Goal: Use online tool/utility: Utilize a website feature to perform a specific function

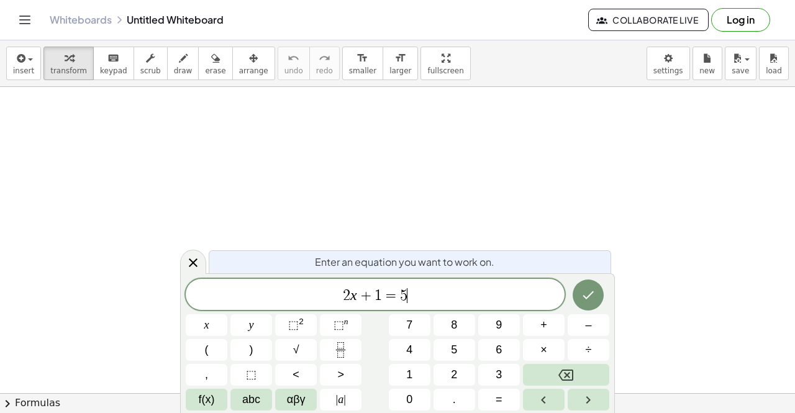
click at [422, 285] on div "2 x + 1 = 5 ​" at bounding box center [375, 294] width 379 height 31
click at [596, 299] on button "Done" at bounding box center [588, 295] width 31 height 31
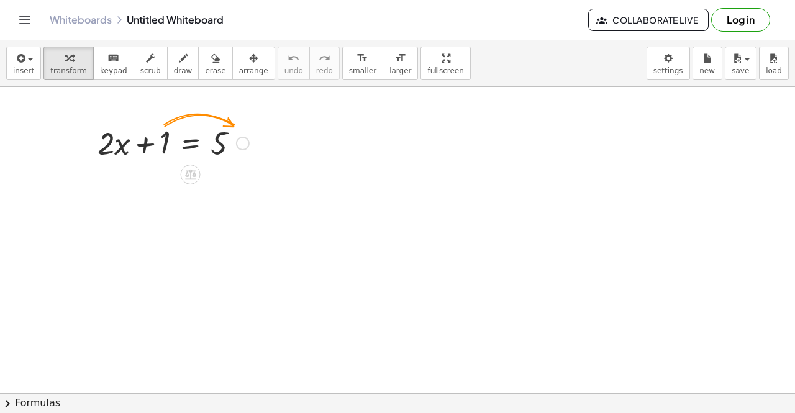
click at [191, 145] on div at bounding box center [173, 142] width 164 height 42
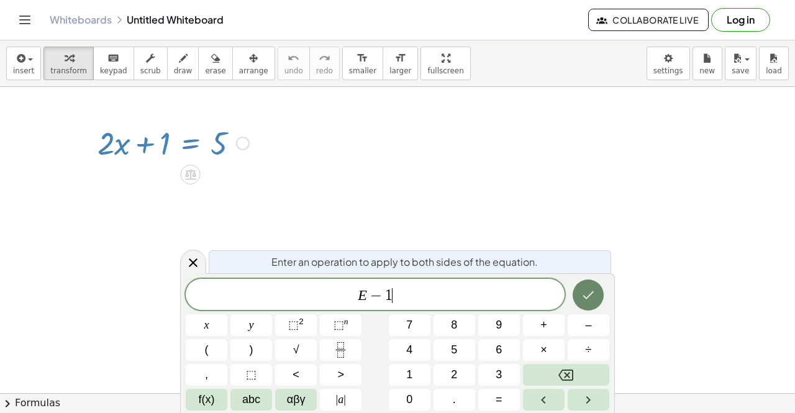
click at [598, 296] on button "Done" at bounding box center [588, 295] width 31 height 31
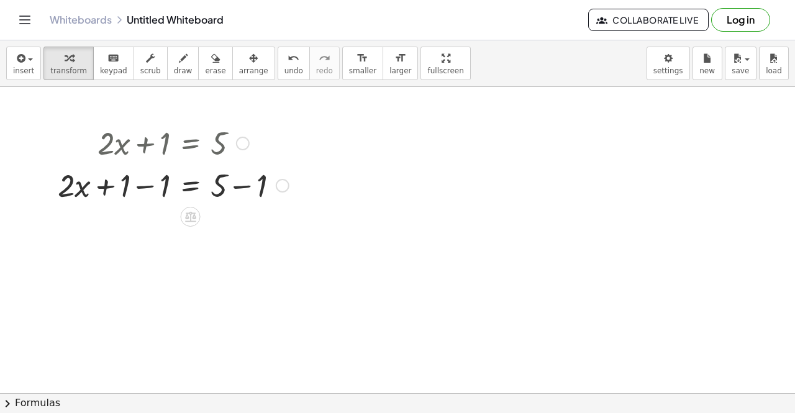
click at [145, 188] on div at bounding box center [174, 184] width 244 height 42
click at [237, 224] on div at bounding box center [174, 227] width 244 height 42
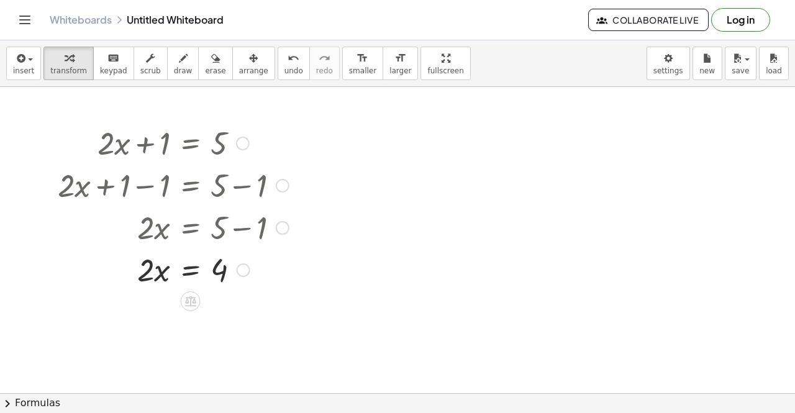
click at [193, 274] on div at bounding box center [174, 269] width 244 height 42
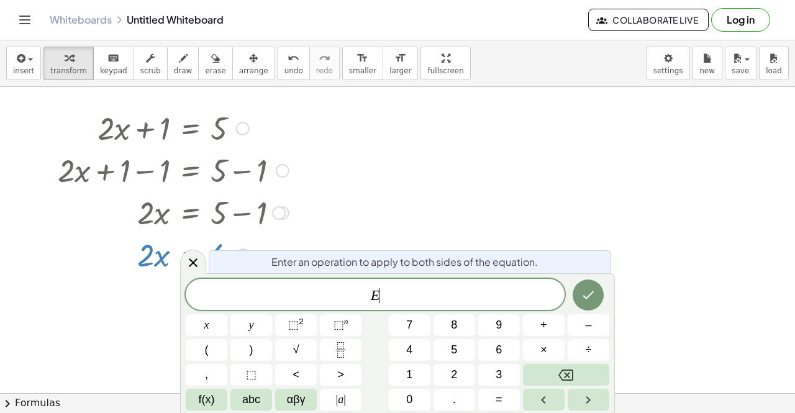
scroll to position [24, 0]
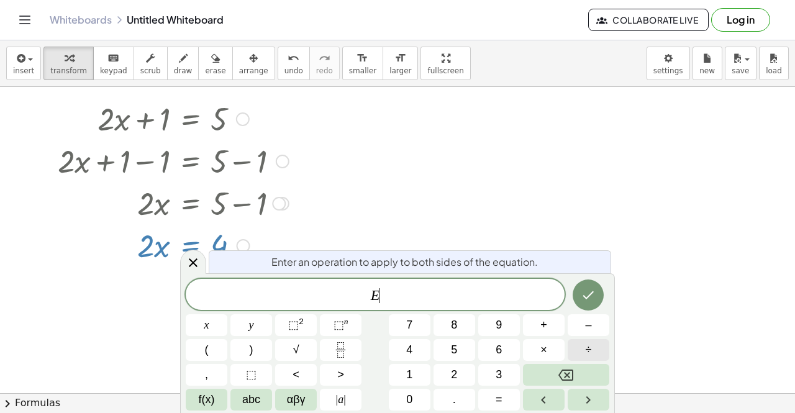
click at [606, 357] on button "÷" at bounding box center [589, 350] width 42 height 22
click at [580, 297] on button "Done" at bounding box center [588, 295] width 31 height 31
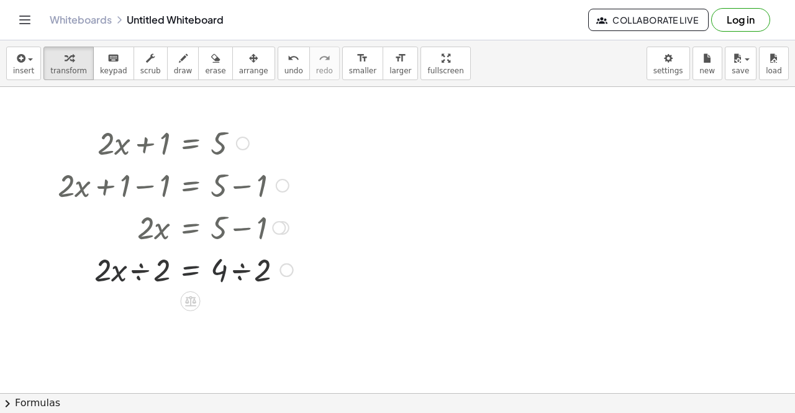
scroll to position [0, 0]
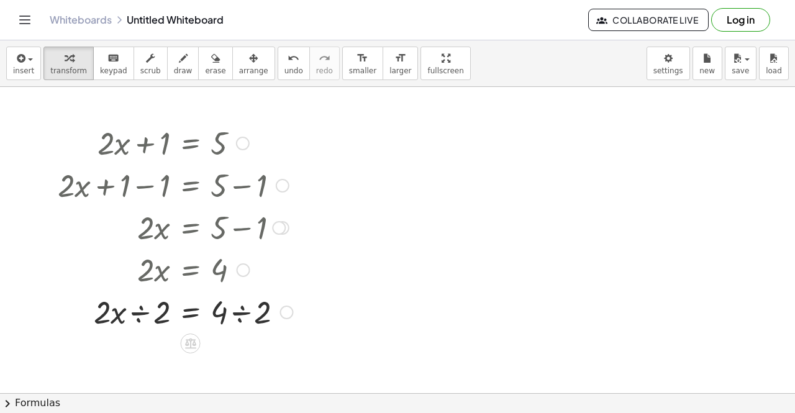
click at [136, 314] on div at bounding box center [175, 311] width 247 height 42
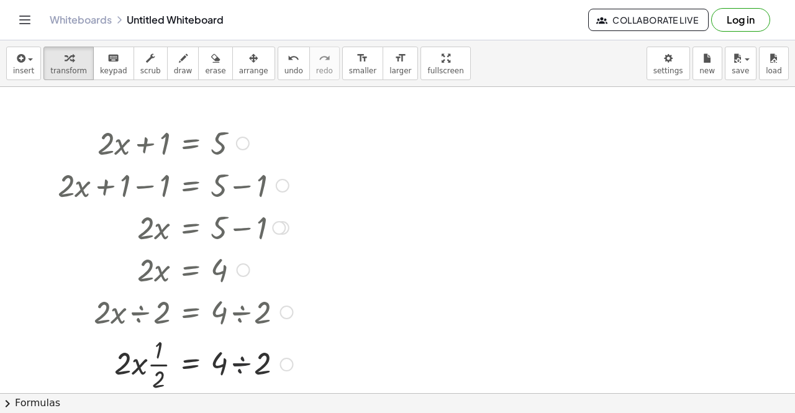
click at [239, 361] on div at bounding box center [175, 363] width 247 height 62
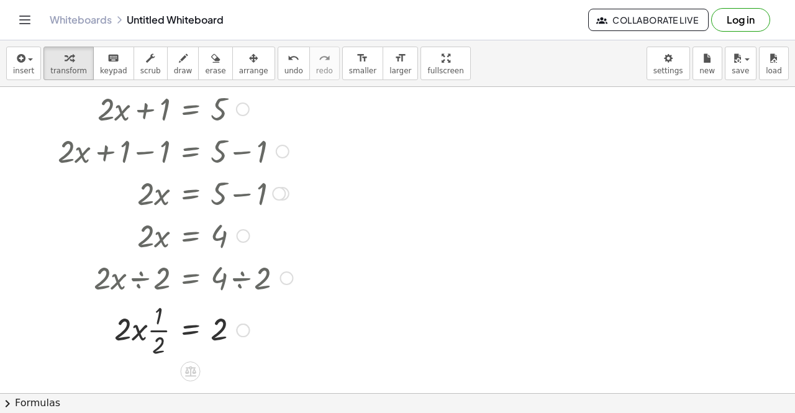
scroll to position [35, 0]
click at [156, 329] on div at bounding box center [175, 329] width 247 height 62
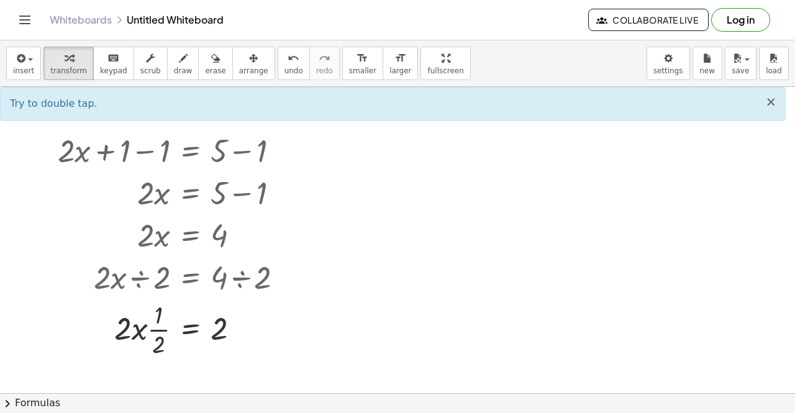
click at [773, 100] on span "×" at bounding box center [770, 101] width 11 height 15
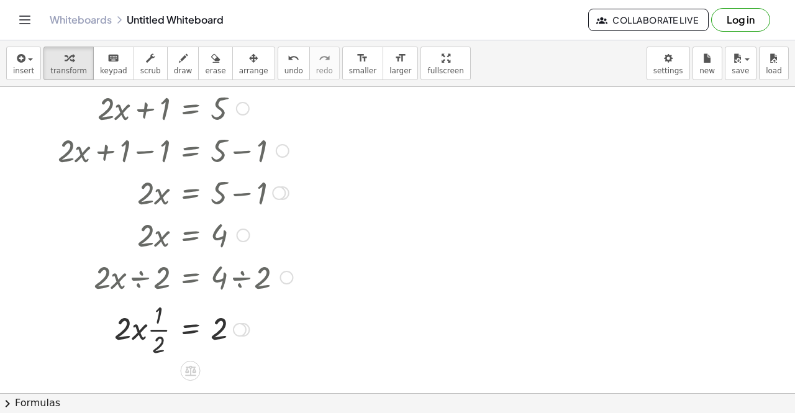
click at [139, 276] on div at bounding box center [165, 276] width 268 height 42
click at [192, 321] on div at bounding box center [175, 329] width 247 height 62
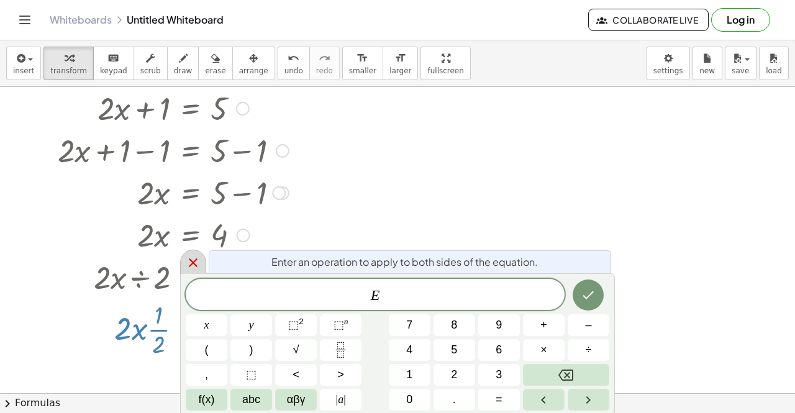
click at [188, 258] on icon at bounding box center [193, 262] width 15 height 15
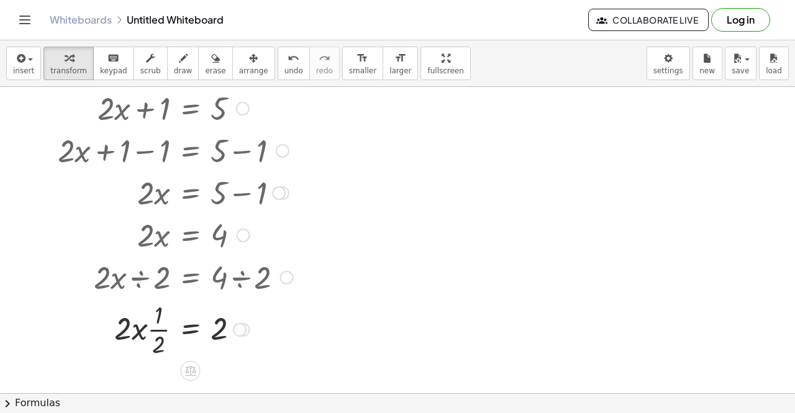
drag, startPoint x: 190, startPoint y: 288, endPoint x: 193, endPoint y: 358, distance: 70.9
click at [191, 109] on div "+ · 2 · x + 1 = 5 + · 2 · x + 1 − 1 = + 5 − 1 + · 2 · x + 0 = + 5 − 1 · 2 · x =…" at bounding box center [191, 109] width 0 height 0
click at [195, 331] on div at bounding box center [175, 329] width 247 height 62
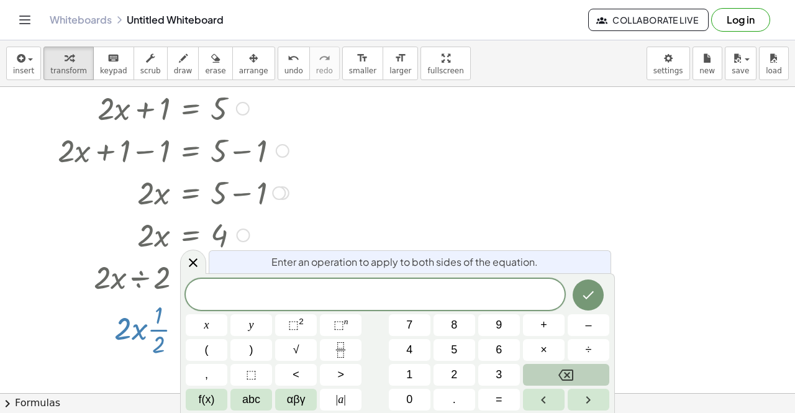
click at [545, 373] on button "Backspace" at bounding box center [566, 375] width 86 height 22
click at [193, 265] on icon at bounding box center [193, 262] width 15 height 15
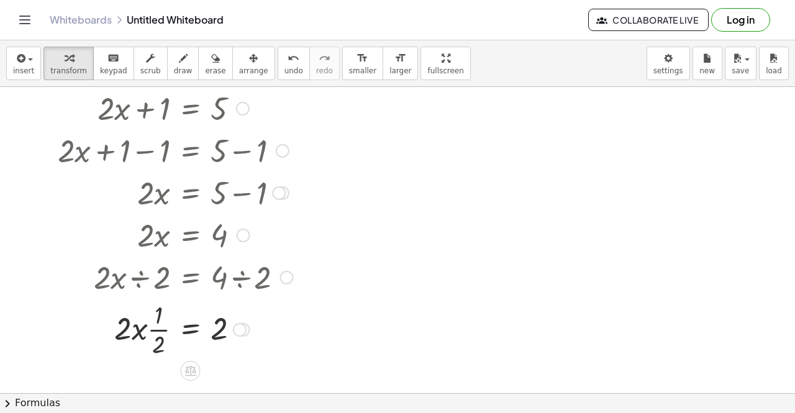
click at [198, 278] on div at bounding box center [165, 276] width 268 height 42
click at [140, 275] on div at bounding box center [165, 276] width 268 height 42
click at [149, 334] on div at bounding box center [175, 329] width 247 height 62
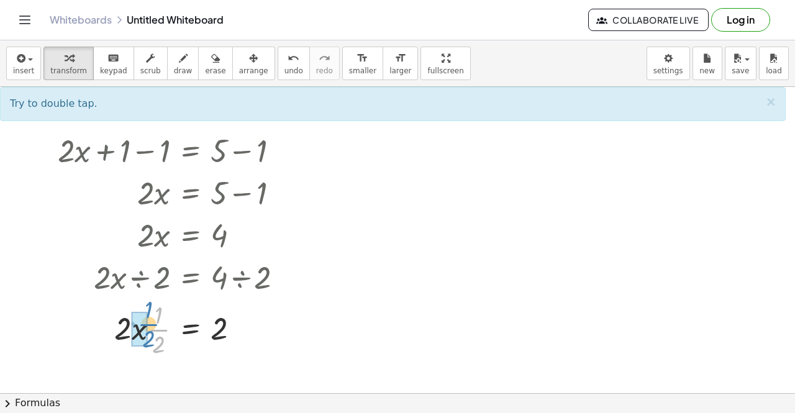
drag, startPoint x: 159, startPoint y: 326, endPoint x: 152, endPoint y: 321, distance: 9.0
click at [152, 321] on div at bounding box center [175, 329] width 247 height 62
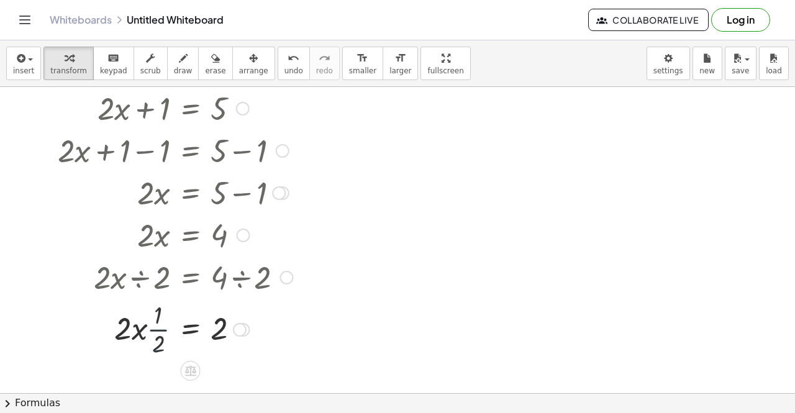
click at [175, 326] on div at bounding box center [175, 329] width 247 height 62
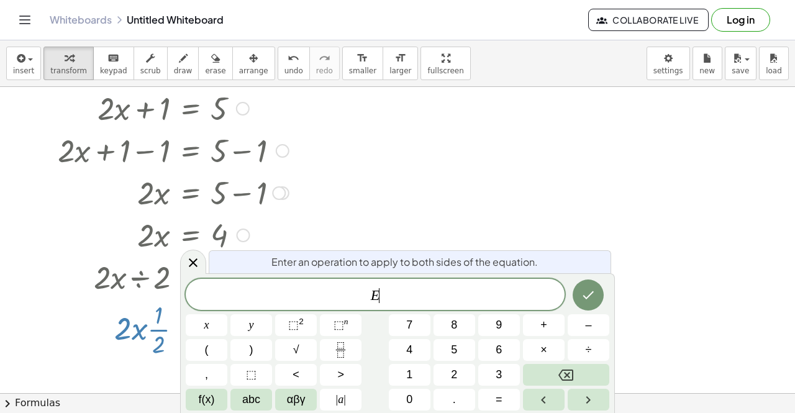
click at [170, 330] on div at bounding box center [175, 329] width 247 height 62
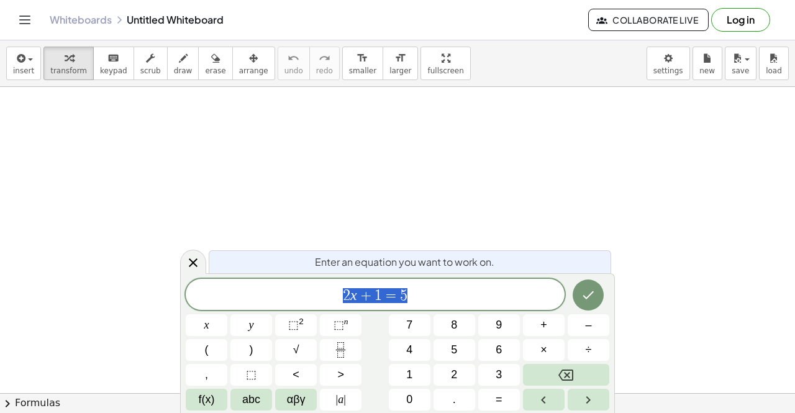
click at [469, 293] on span "2 x + 1 = 5" at bounding box center [375, 295] width 379 height 17
click at [583, 295] on icon "Done" at bounding box center [588, 295] width 15 height 15
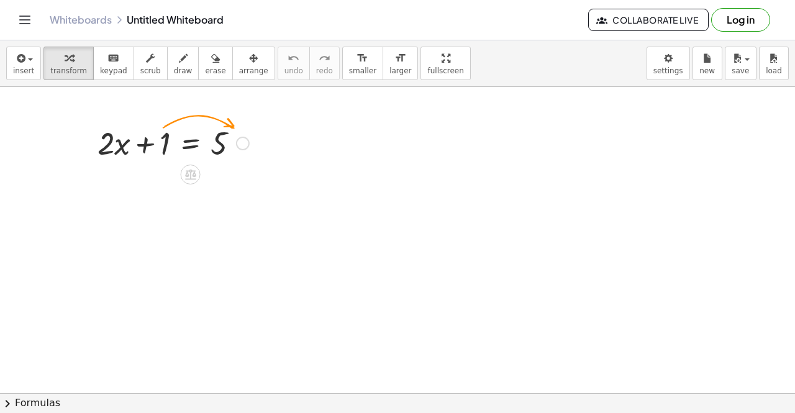
click at [193, 147] on div at bounding box center [173, 142] width 164 height 42
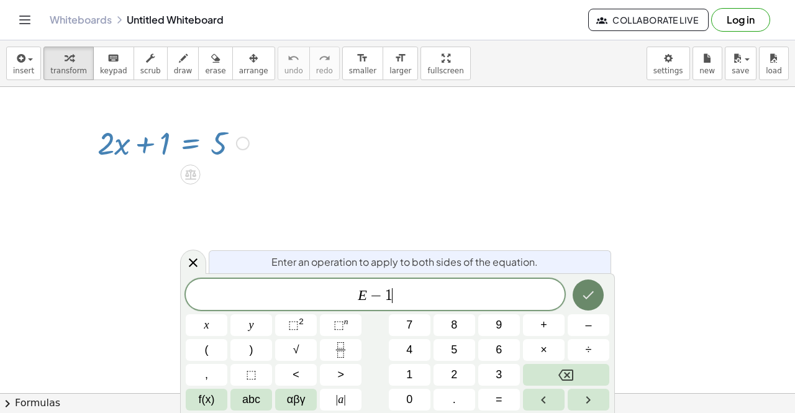
click at [593, 295] on icon "Done" at bounding box center [588, 295] width 15 height 15
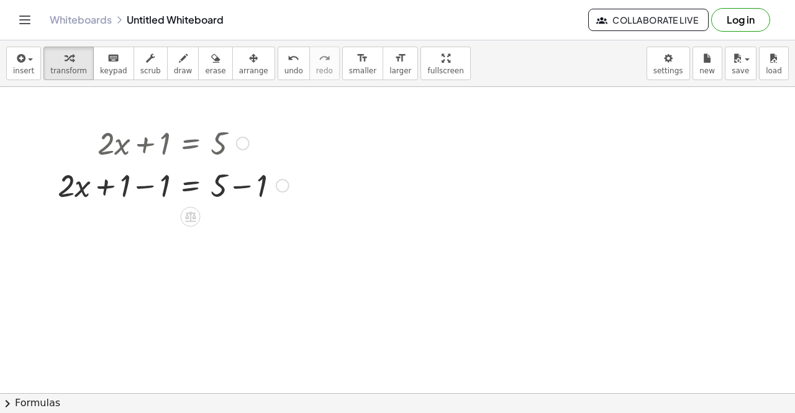
click at [151, 185] on div at bounding box center [174, 184] width 244 height 42
click at [248, 187] on div at bounding box center [193, 184] width 204 height 42
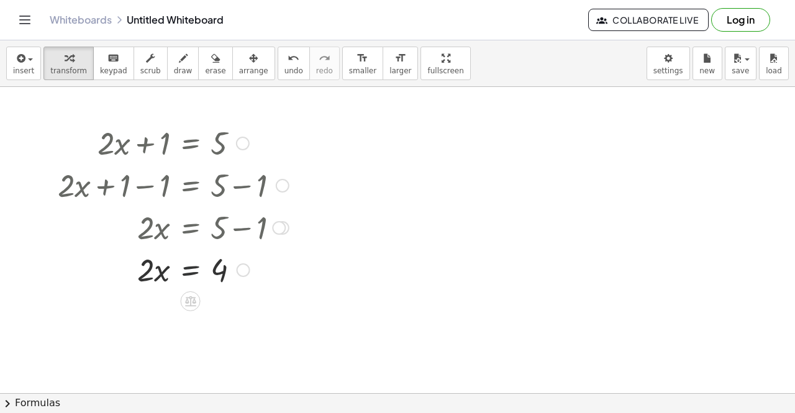
click at [193, 270] on div at bounding box center [174, 269] width 244 height 42
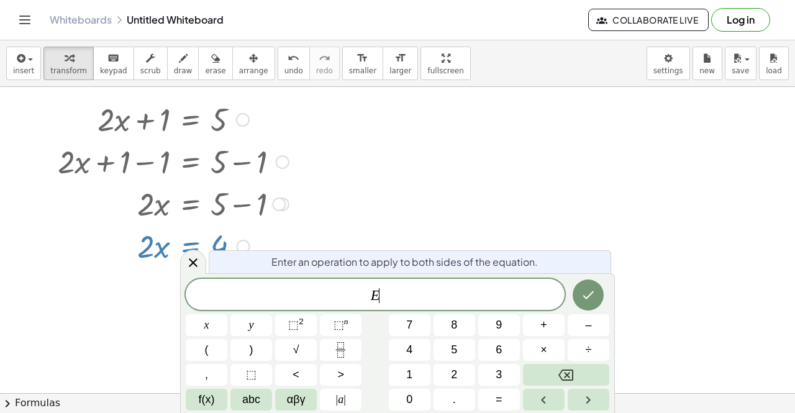
scroll to position [24, 0]
click at [337, 353] on icon "Fraction" at bounding box center [341, 350] width 16 height 16
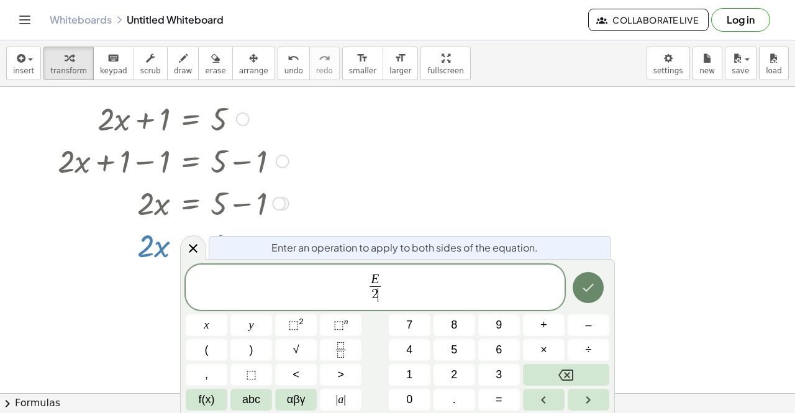
click at [580, 281] on button "Done" at bounding box center [588, 287] width 31 height 31
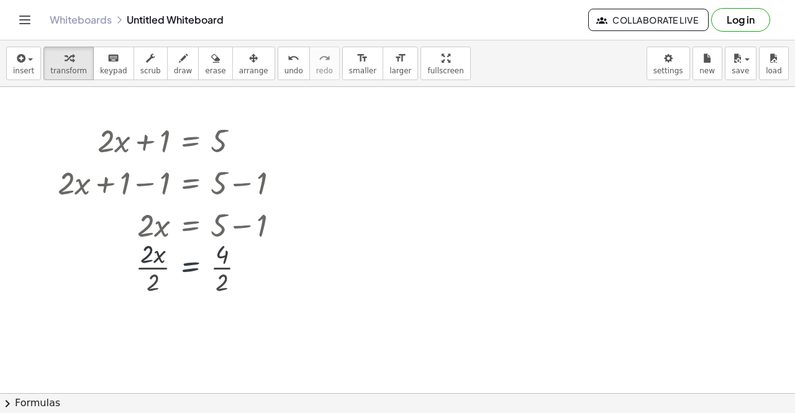
scroll to position [0, 0]
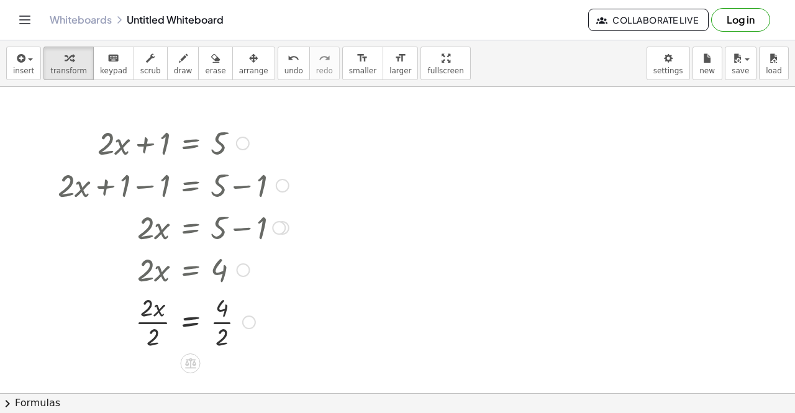
click at [153, 322] on div at bounding box center [174, 321] width 244 height 62
click at [224, 322] on div at bounding box center [174, 321] width 244 height 62
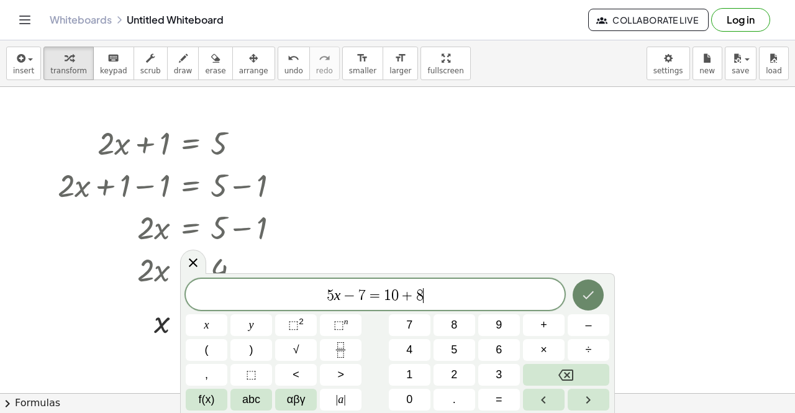
click at [583, 294] on icon "Done" at bounding box center [588, 295] width 15 height 15
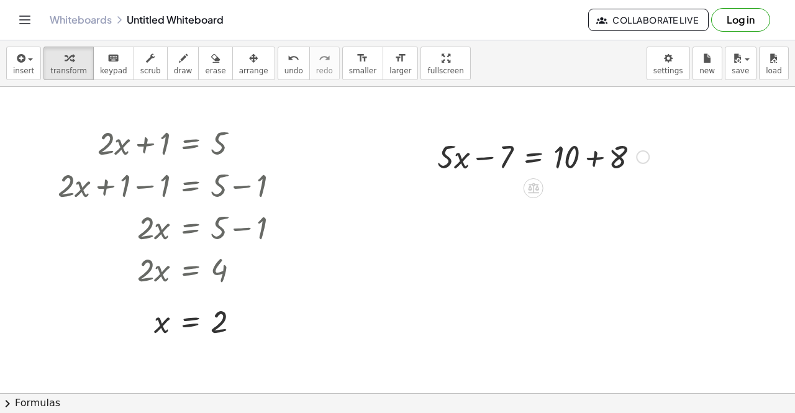
click at [537, 158] on div at bounding box center [543, 156] width 224 height 42
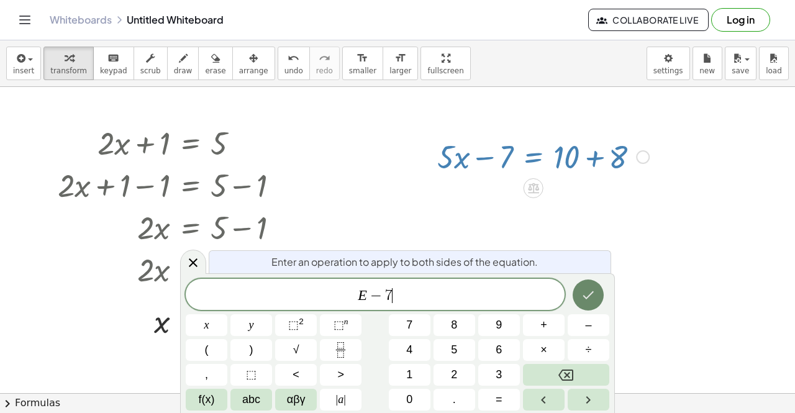
click at [580, 298] on button "Done" at bounding box center [588, 295] width 31 height 31
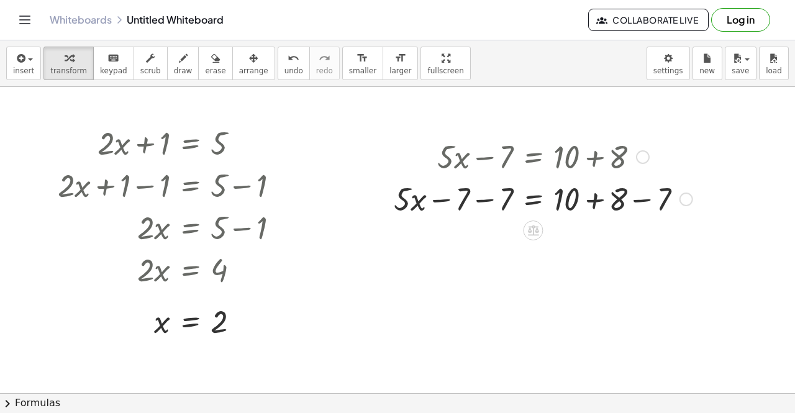
click at [486, 200] on div at bounding box center [543, 198] width 311 height 42
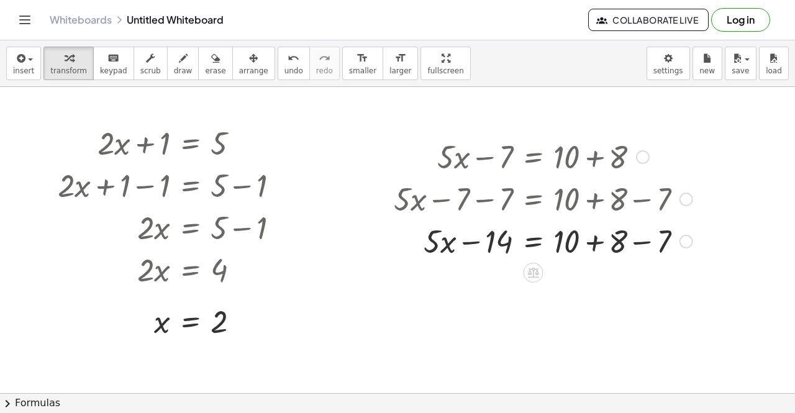
click at [648, 242] on div at bounding box center [543, 240] width 311 height 42
click at [288, 60] on icon "undo" at bounding box center [294, 58] width 12 height 15
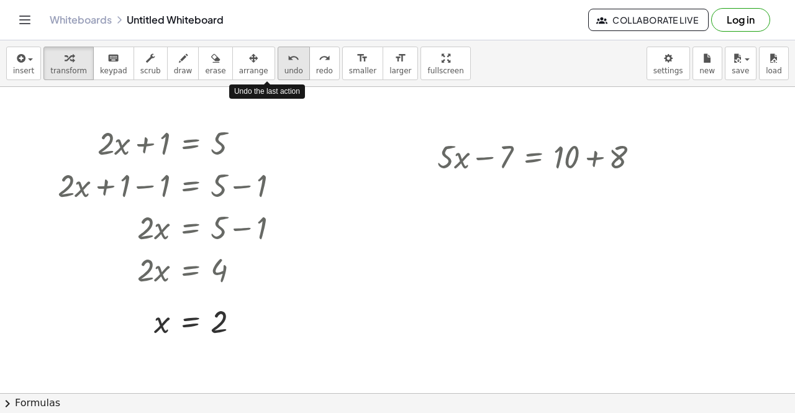
click at [288, 60] on icon "undo" at bounding box center [294, 58] width 12 height 15
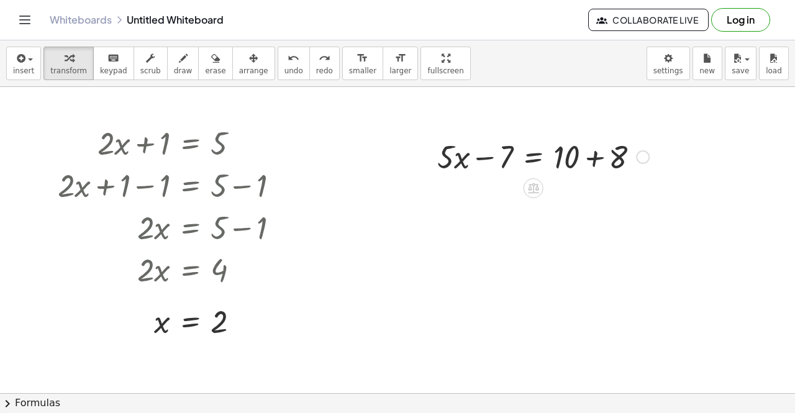
click at [535, 158] on div at bounding box center [543, 156] width 224 height 42
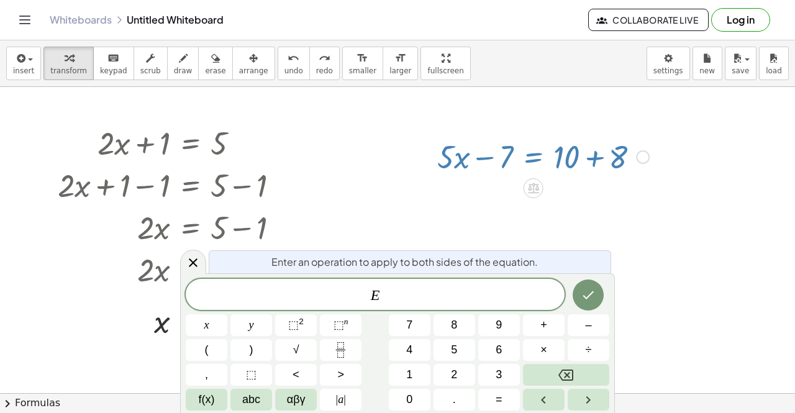
drag, startPoint x: 184, startPoint y: 257, endPoint x: 194, endPoint y: 264, distance: 12.6
click at [194, 264] on icon at bounding box center [193, 262] width 9 height 9
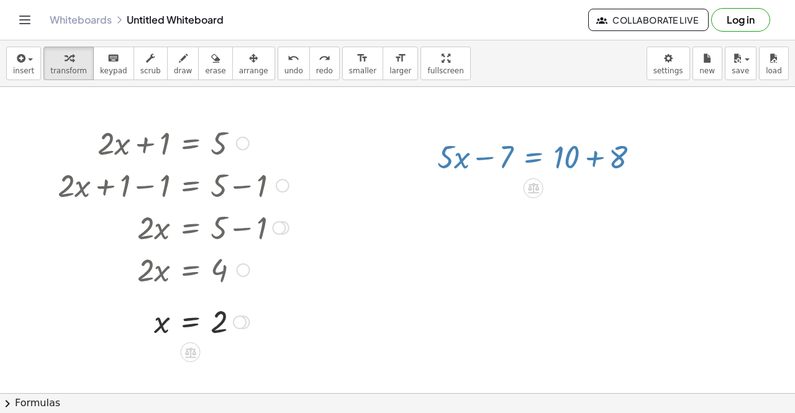
click at [194, 264] on div at bounding box center [170, 269] width 235 height 42
click at [480, 158] on div at bounding box center [543, 156] width 224 height 42
click at [598, 153] on div at bounding box center [543, 156] width 224 height 42
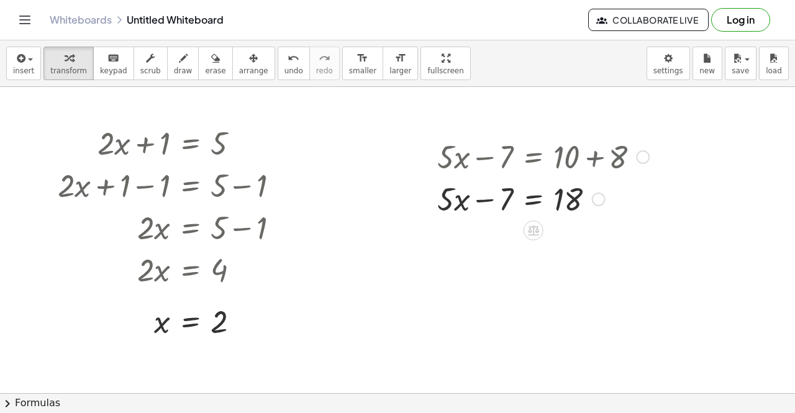
click at [532, 196] on div at bounding box center [543, 198] width 224 height 42
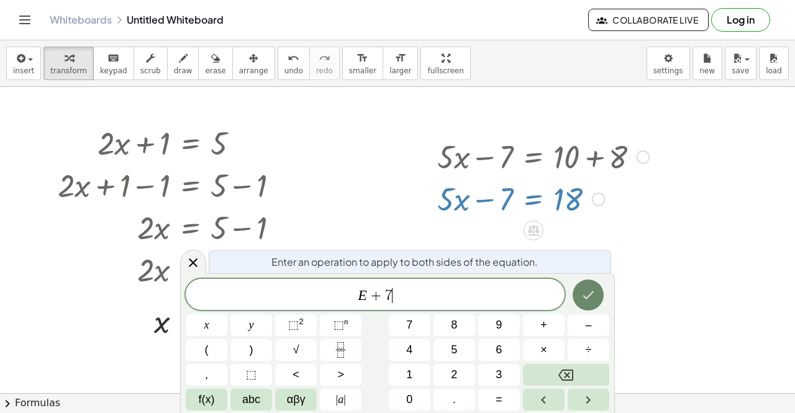
click at [593, 299] on icon "Done" at bounding box center [588, 295] width 15 height 15
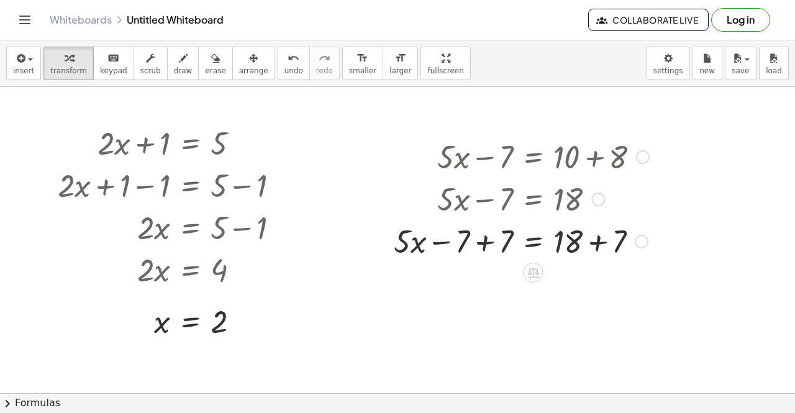
click at [485, 243] on div at bounding box center [522, 240] width 268 height 42
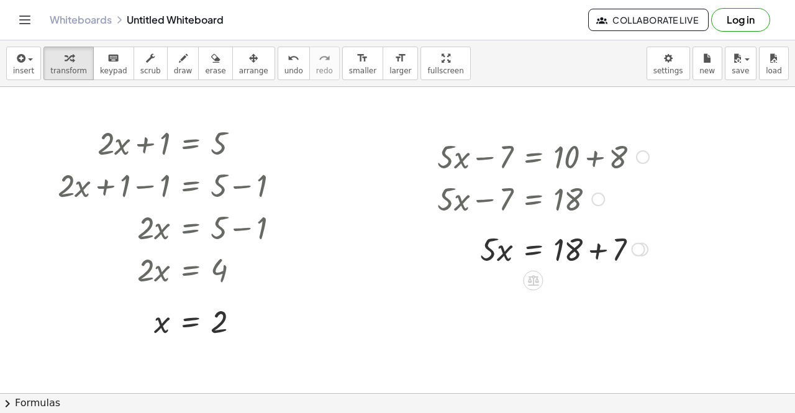
click at [533, 157] on div "+ · 5 · x − 7 = + 10 + 8 + · 5 · x − 7 = 18 + · 5 · x − 7 + 7 = + 18 + 7 + · 5 …" at bounding box center [533, 157] width 0 height 0
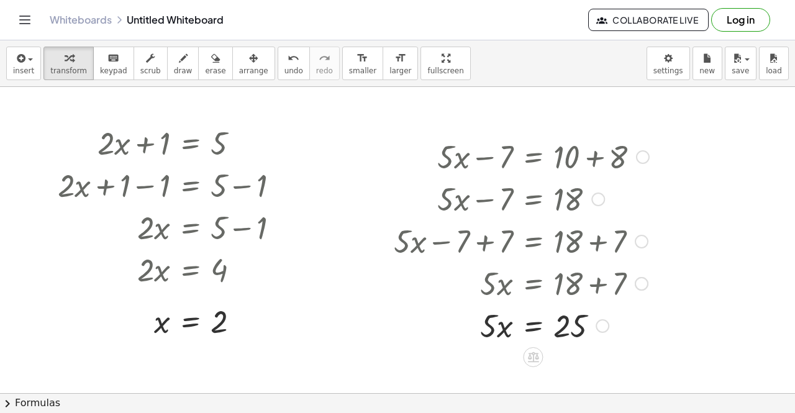
click at [532, 326] on div at bounding box center [522, 325] width 268 height 42
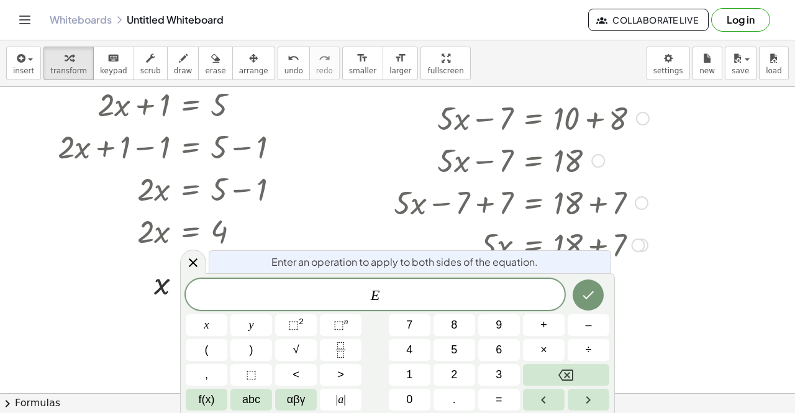
scroll to position [39, 0]
click at [340, 353] on icon "Fraction" at bounding box center [341, 350] width 16 height 16
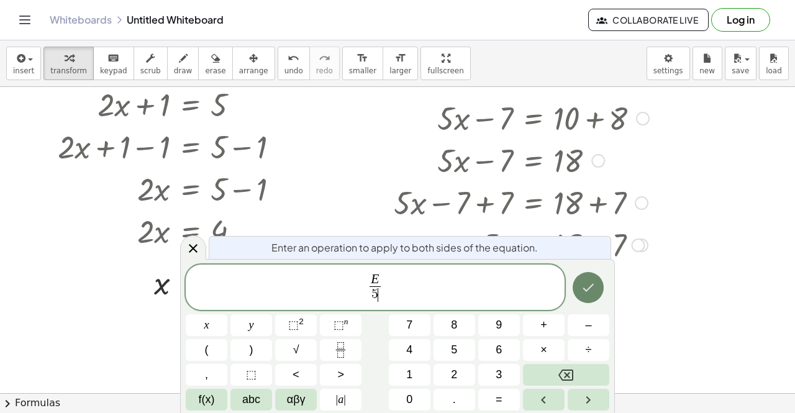
click at [578, 286] on button "Done" at bounding box center [588, 287] width 31 height 31
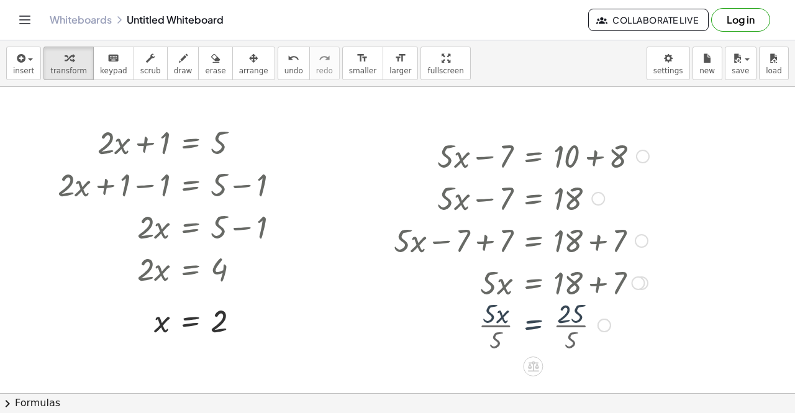
scroll to position [0, 0]
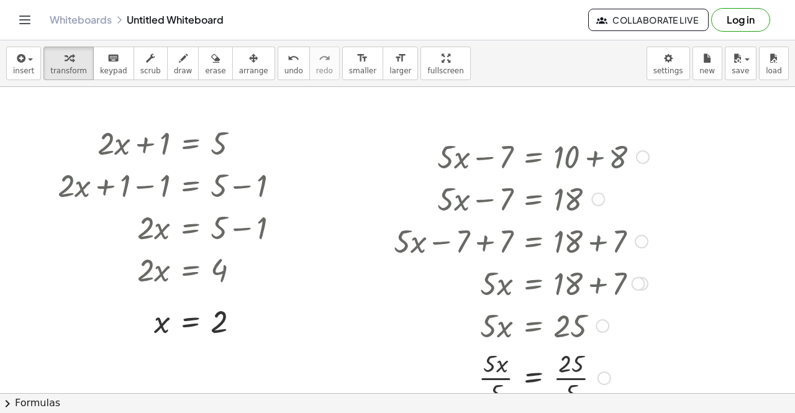
click at [496, 380] on div at bounding box center [522, 377] width 268 height 62
click at [572, 376] on div at bounding box center [522, 377] width 268 height 62
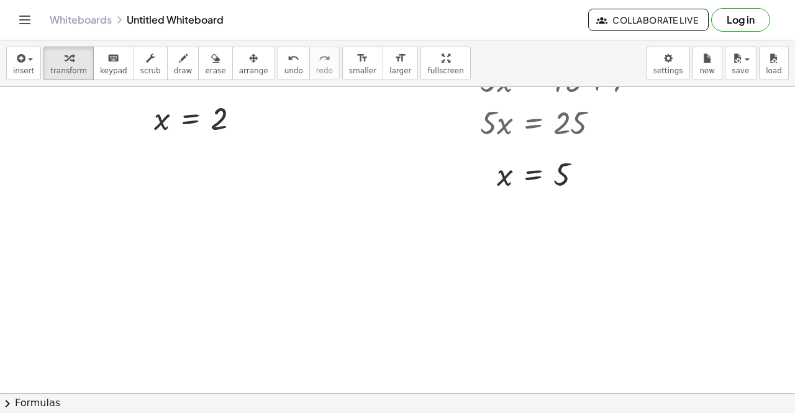
scroll to position [203, 0]
click at [139, 207] on div at bounding box center [397, 231] width 795 height 695
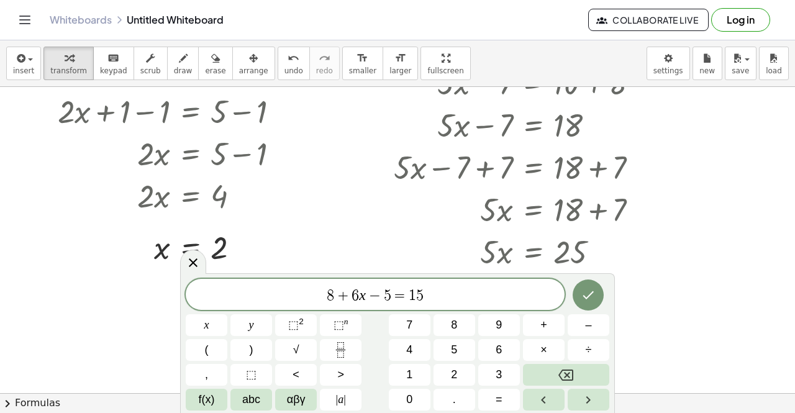
scroll to position [58, 0]
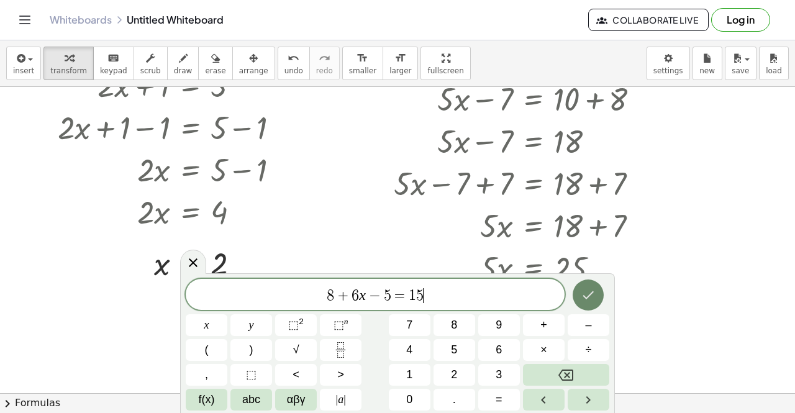
click at [588, 303] on button "Done" at bounding box center [588, 295] width 31 height 31
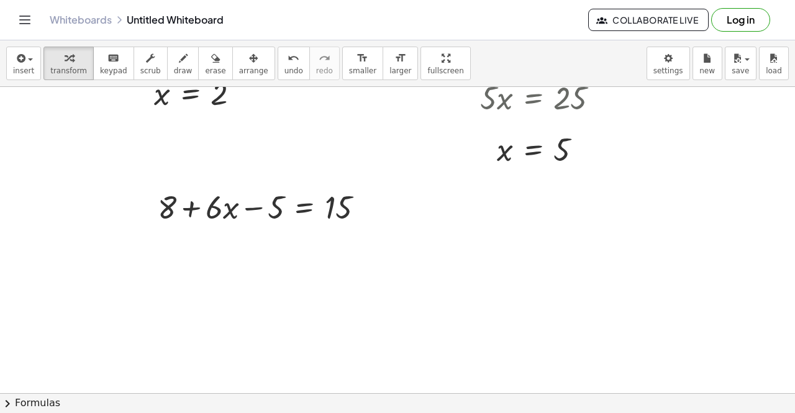
scroll to position [229, 0]
click at [301, 211] on div at bounding box center [266, 206] width 229 height 42
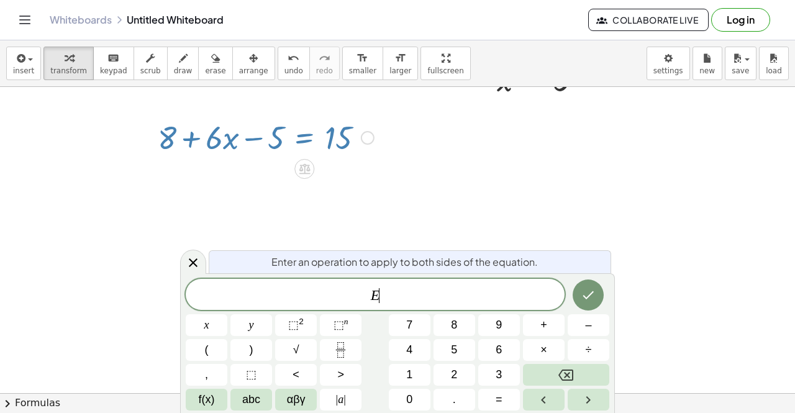
scroll to position [270, 0]
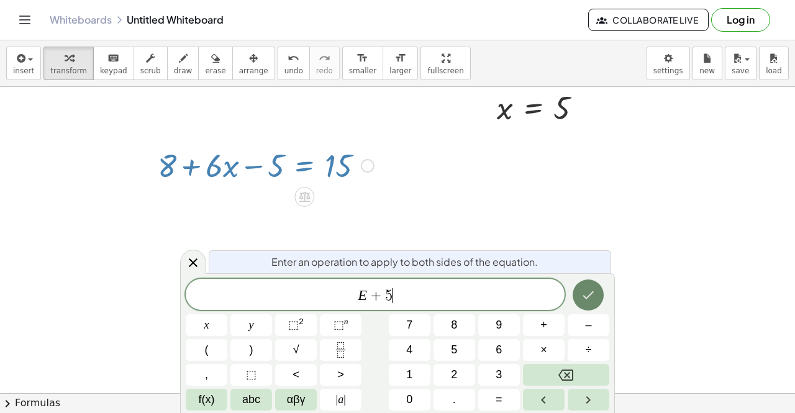
click at [586, 294] on icon "Done" at bounding box center [588, 295] width 15 height 15
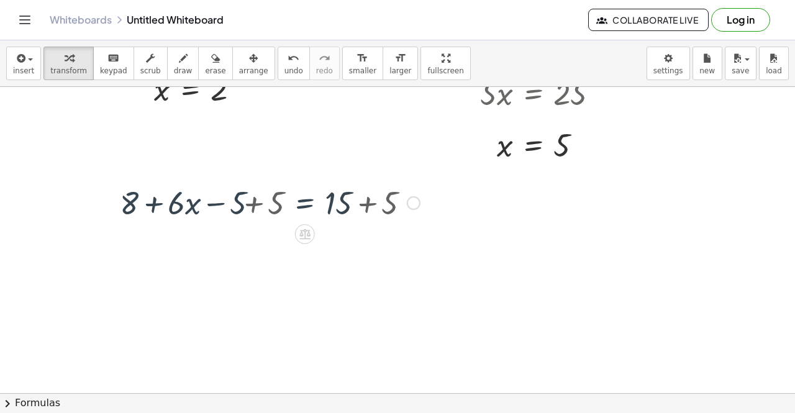
scroll to position [229, 0]
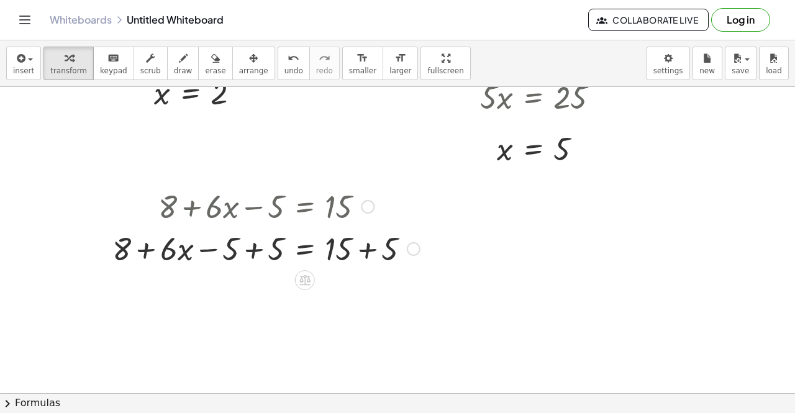
click at [253, 250] on div at bounding box center [266, 248] width 320 height 42
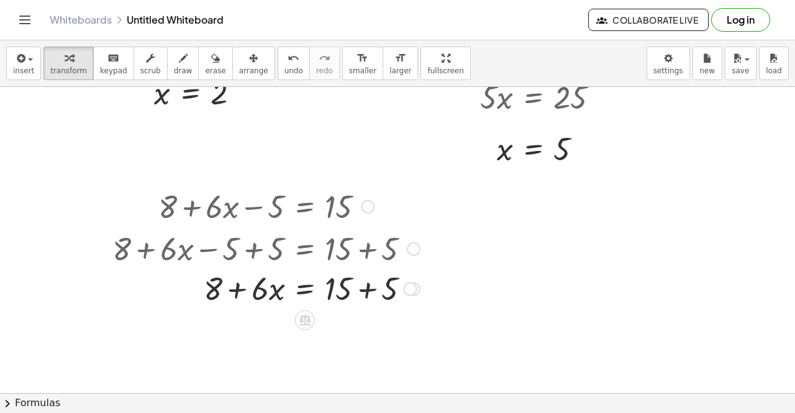
click at [368, 251] on div at bounding box center [266, 248] width 320 height 42
click at [373, 294] on div at bounding box center [266, 290] width 320 height 42
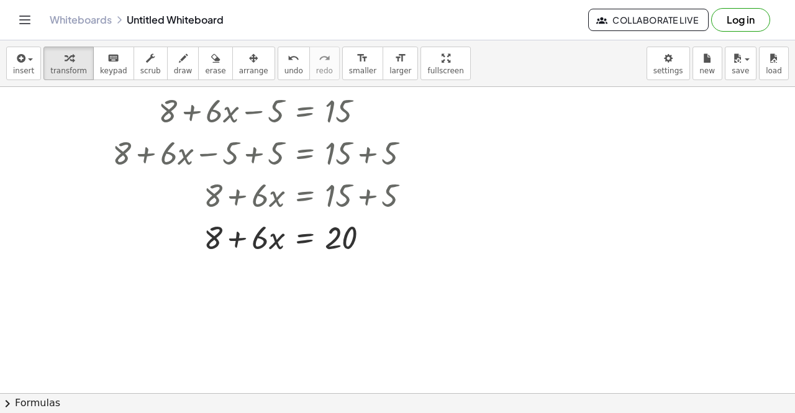
scroll to position [326, 0]
